Goal: Task Accomplishment & Management: Manage account settings

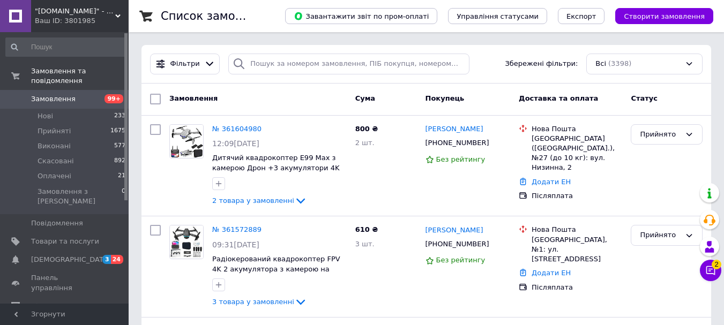
click at [117, 16] on use at bounding box center [117, 15] width 5 height 3
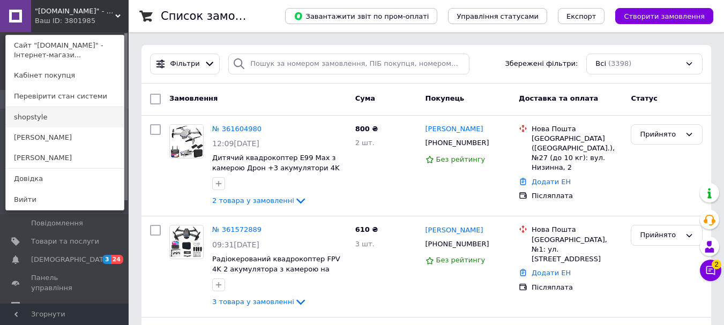
click at [78, 115] on link "shopstyle" at bounding box center [65, 117] width 118 height 20
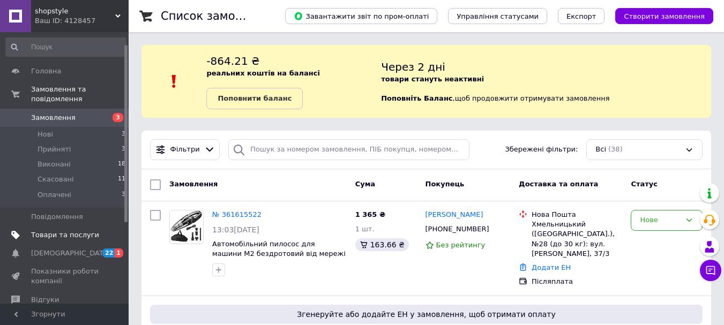
scroll to position [107, 0]
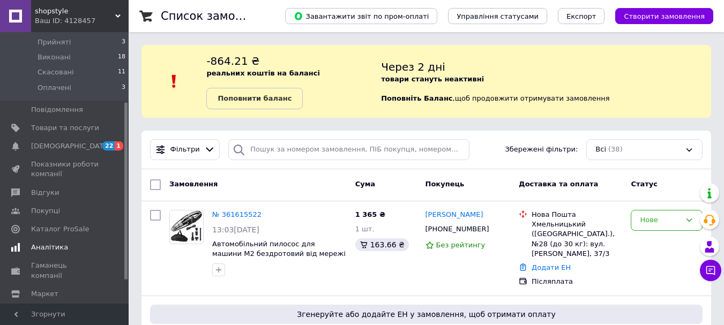
click at [61, 239] on link "Аналітика" at bounding box center [66, 248] width 132 height 18
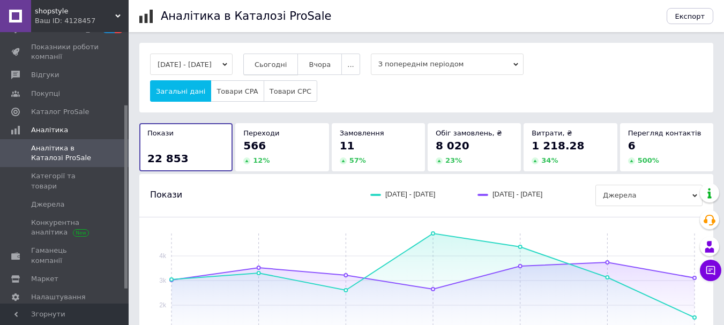
click at [280, 63] on span "Сьогодні" at bounding box center [271, 65] width 33 height 8
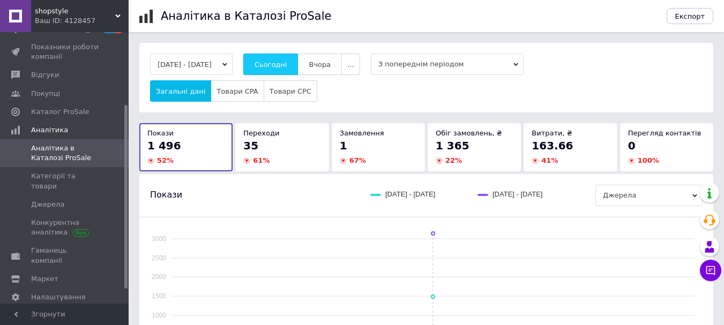
click at [282, 66] on span "Сьогодні" at bounding box center [271, 65] width 33 height 8
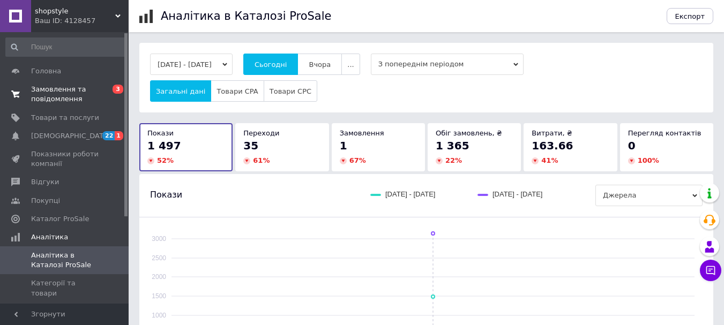
click at [46, 90] on span "Замовлення та повідомлення" at bounding box center [65, 94] width 68 height 19
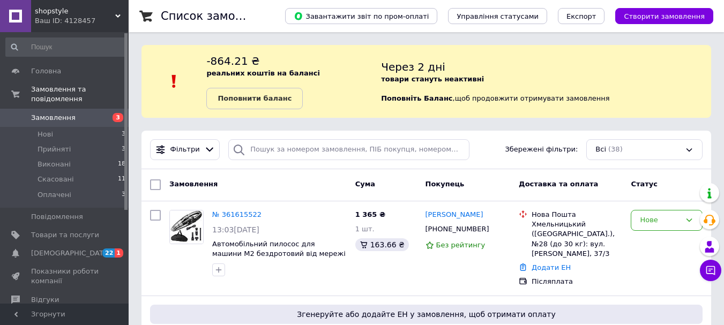
click at [120, 15] on use at bounding box center [117, 15] width 5 height 3
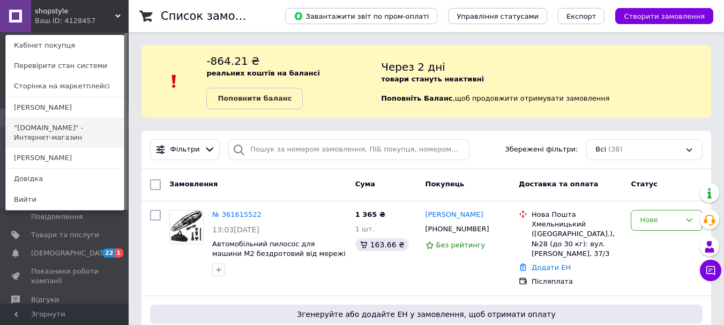
click at [56, 124] on link ""[DOMAIN_NAME]" - Интернет-магазин" at bounding box center [65, 133] width 118 height 30
